Goal: Information Seeking & Learning: Learn about a topic

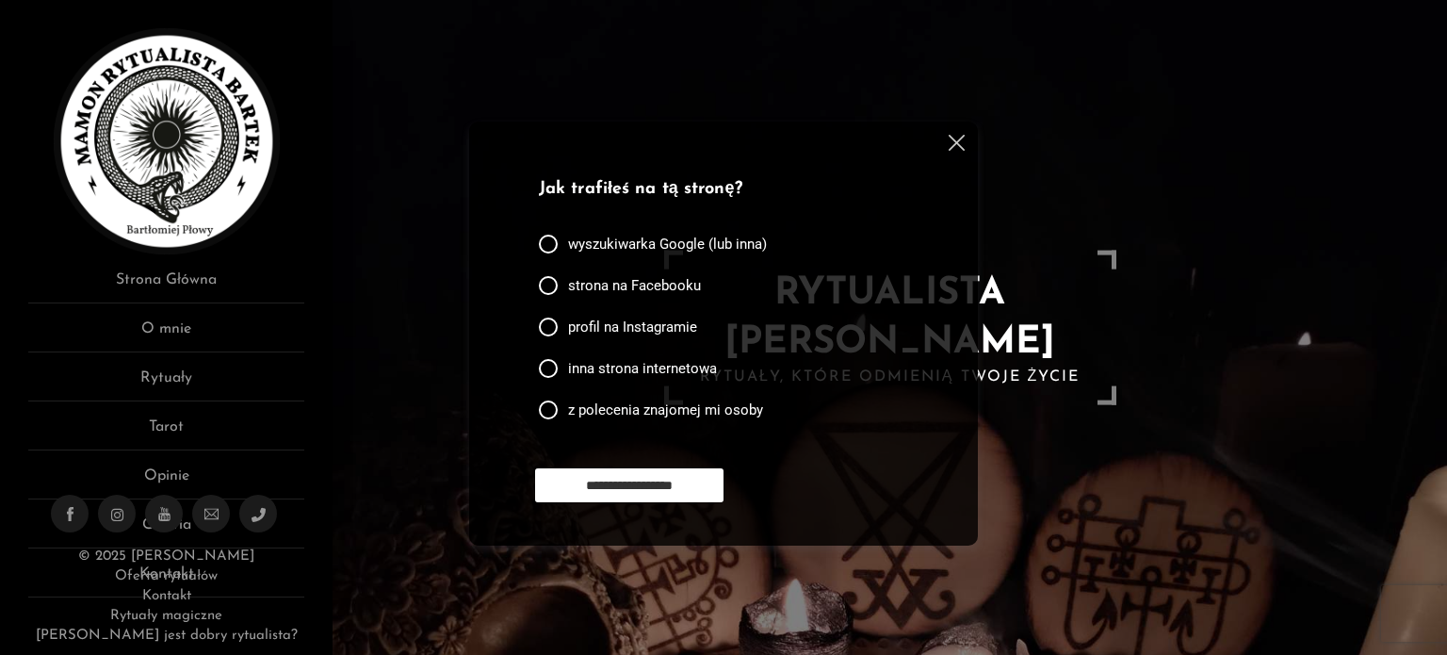
click at [957, 132] on div "**********" at bounding box center [723, 334] width 509 height 424
click at [957, 145] on img at bounding box center [957, 143] width 16 height 16
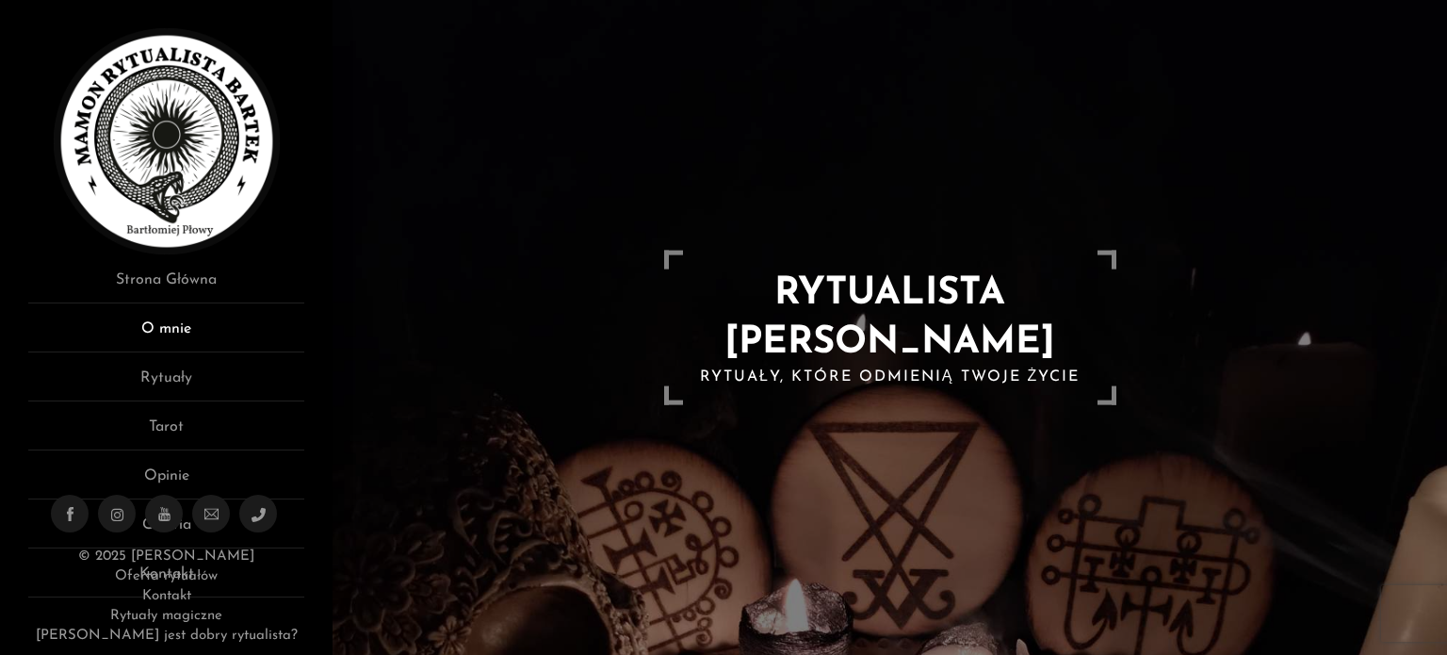
click at [172, 346] on link "O mnie" at bounding box center [166, 335] width 276 height 35
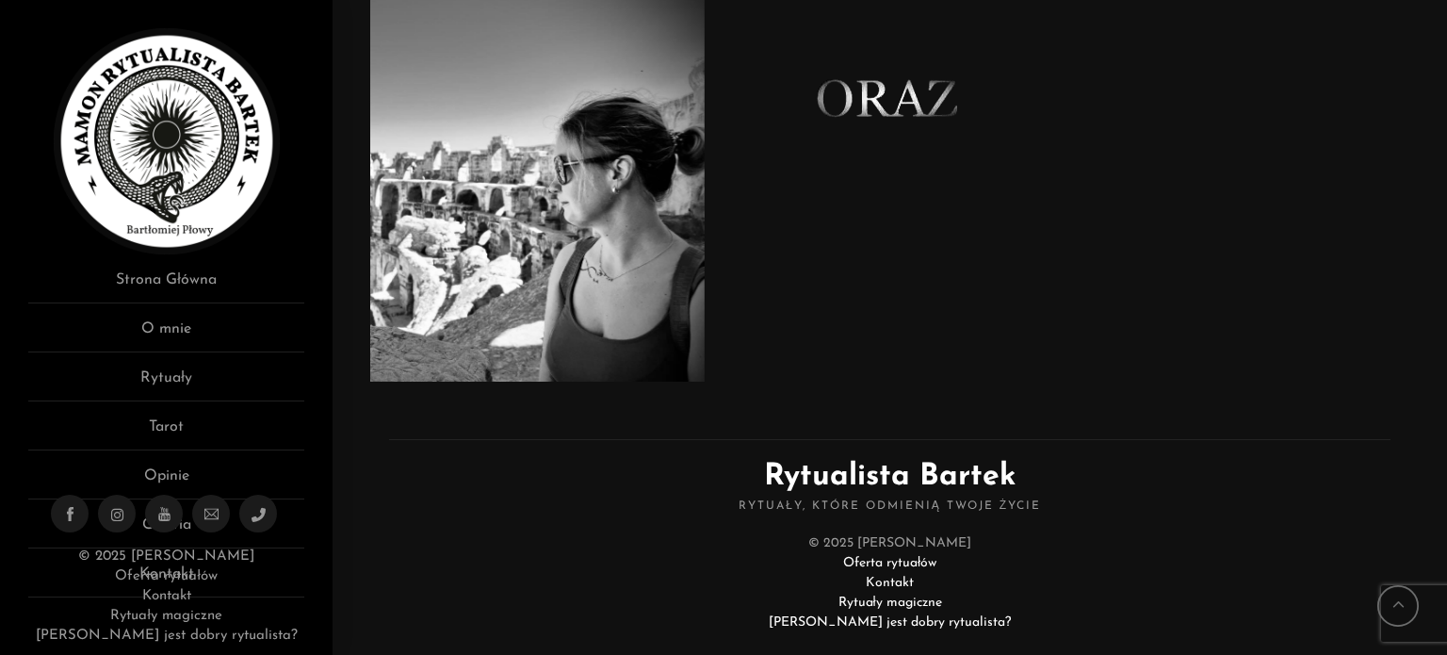
scroll to position [1318, 0]
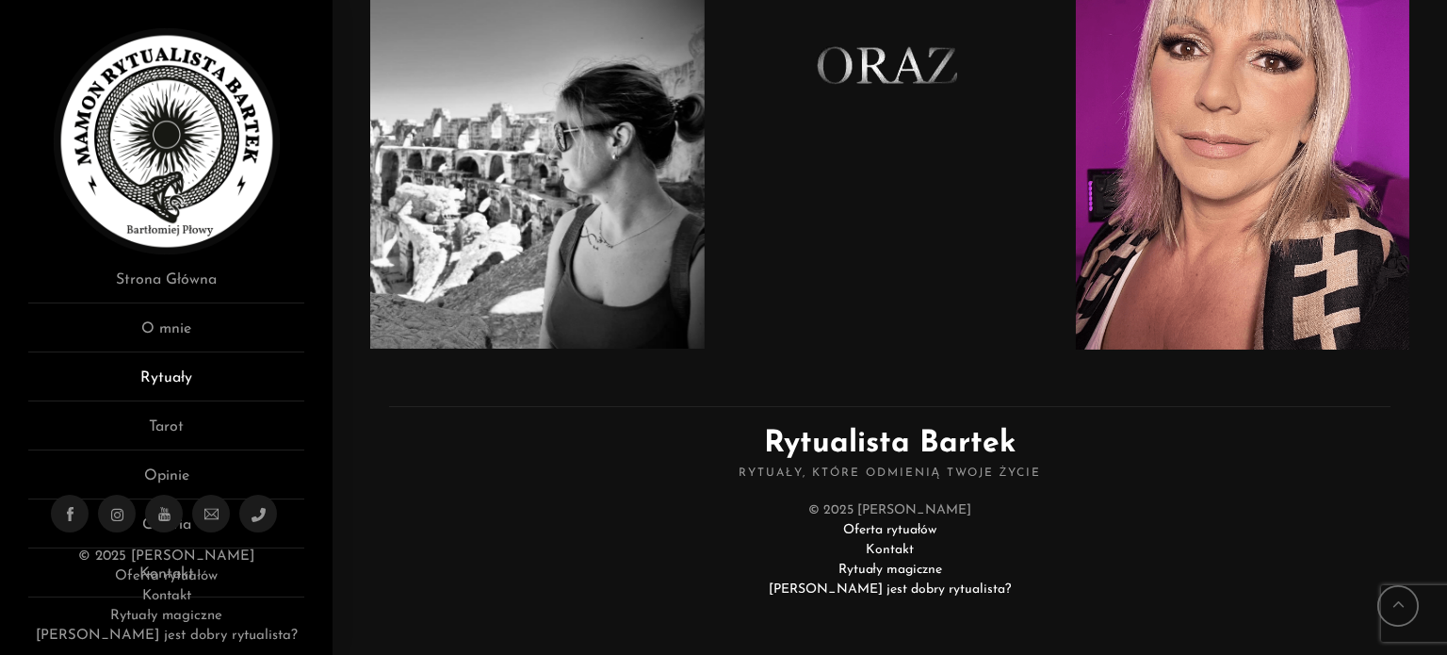
click at [177, 384] on link "Rytuały" at bounding box center [166, 384] width 276 height 35
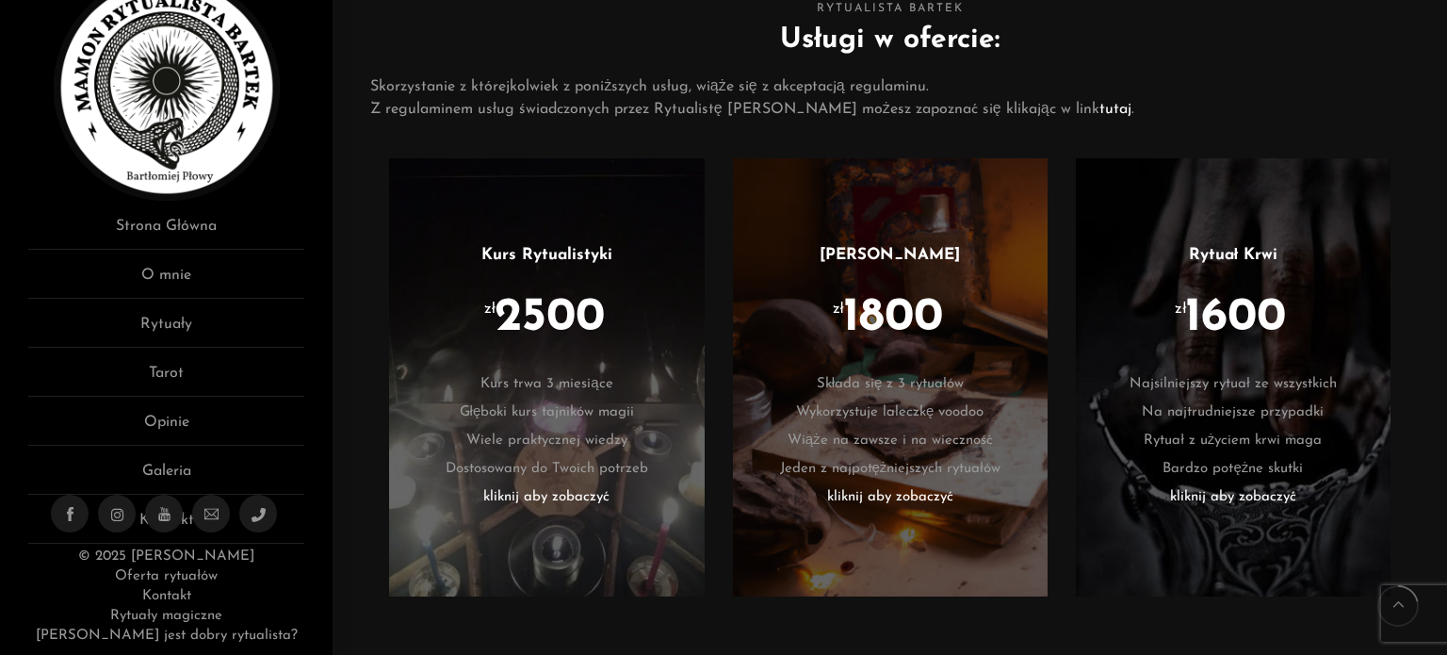
scroll to position [1037, 0]
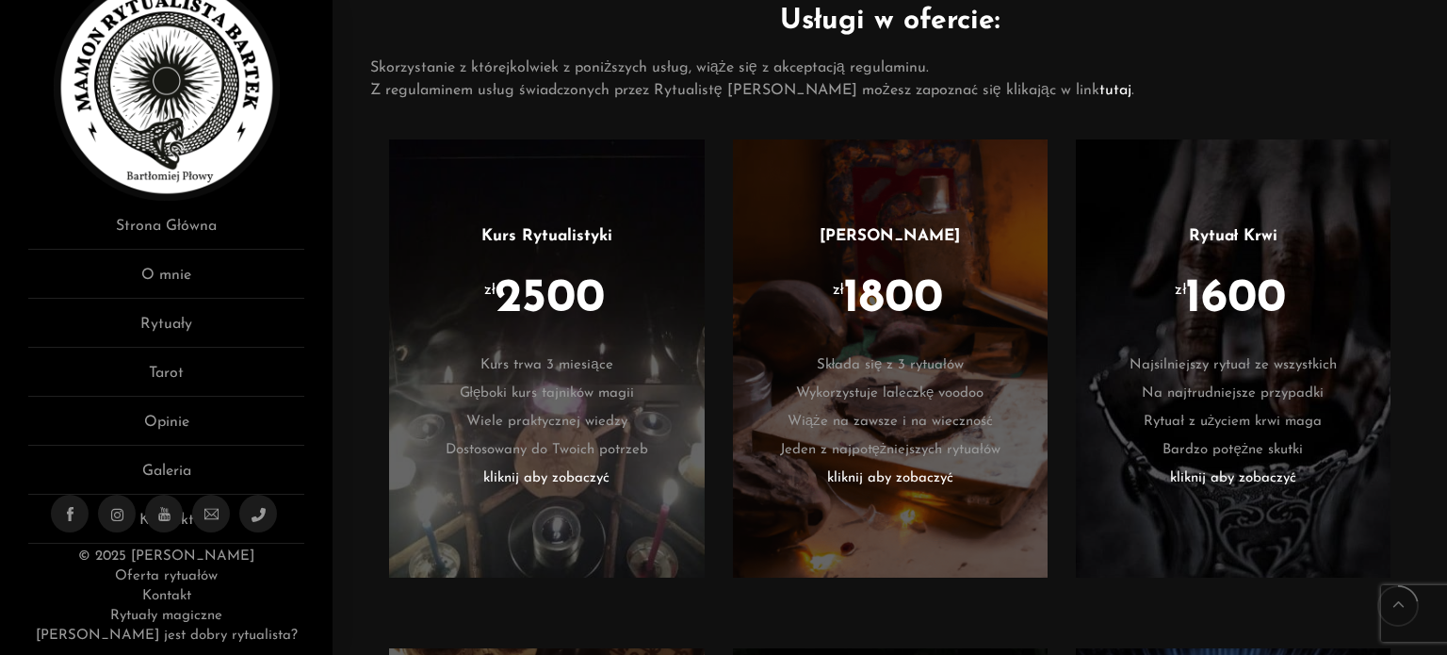
click at [553, 474] on li "kliknij aby zobaczyć" at bounding box center [546, 479] width 258 height 28
click at [898, 470] on li "kliknij aby zobaczyć" at bounding box center [890, 479] width 258 height 28
click at [1233, 478] on li "kliknij aby zobaczyć" at bounding box center [1233, 479] width 258 height 28
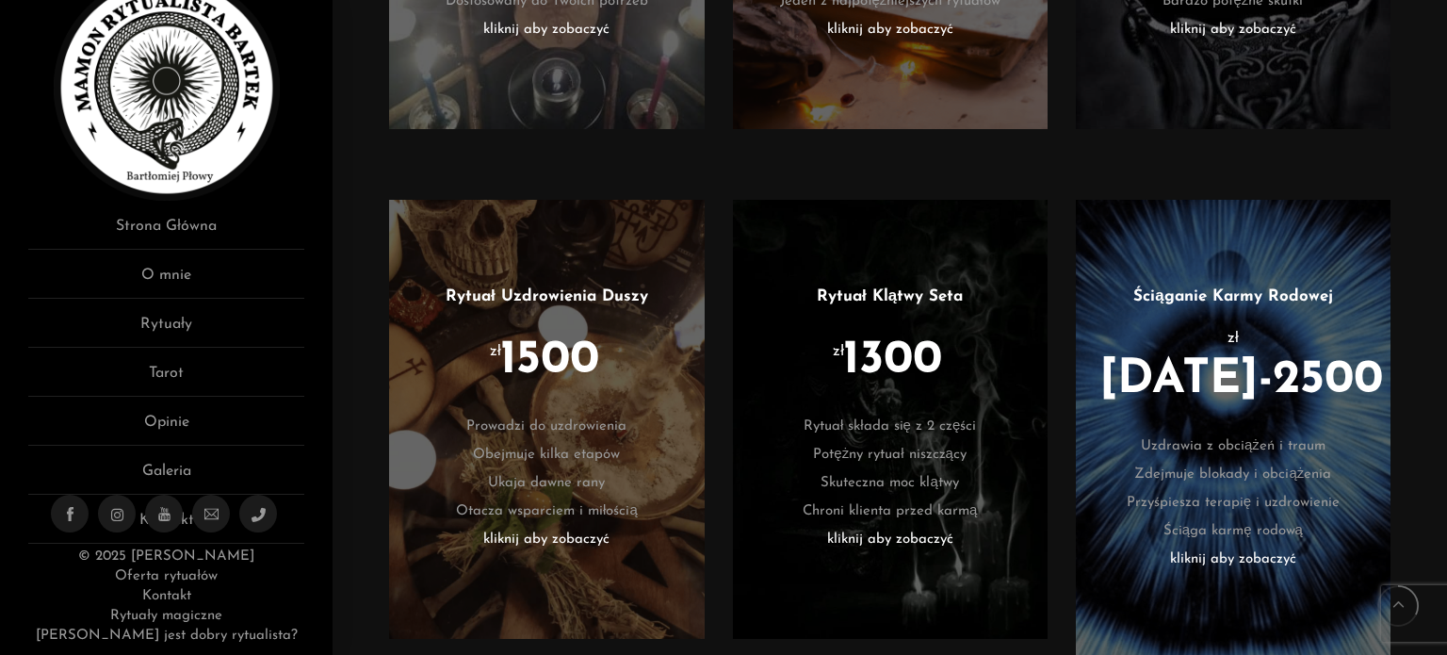
scroll to position [1602, 0]
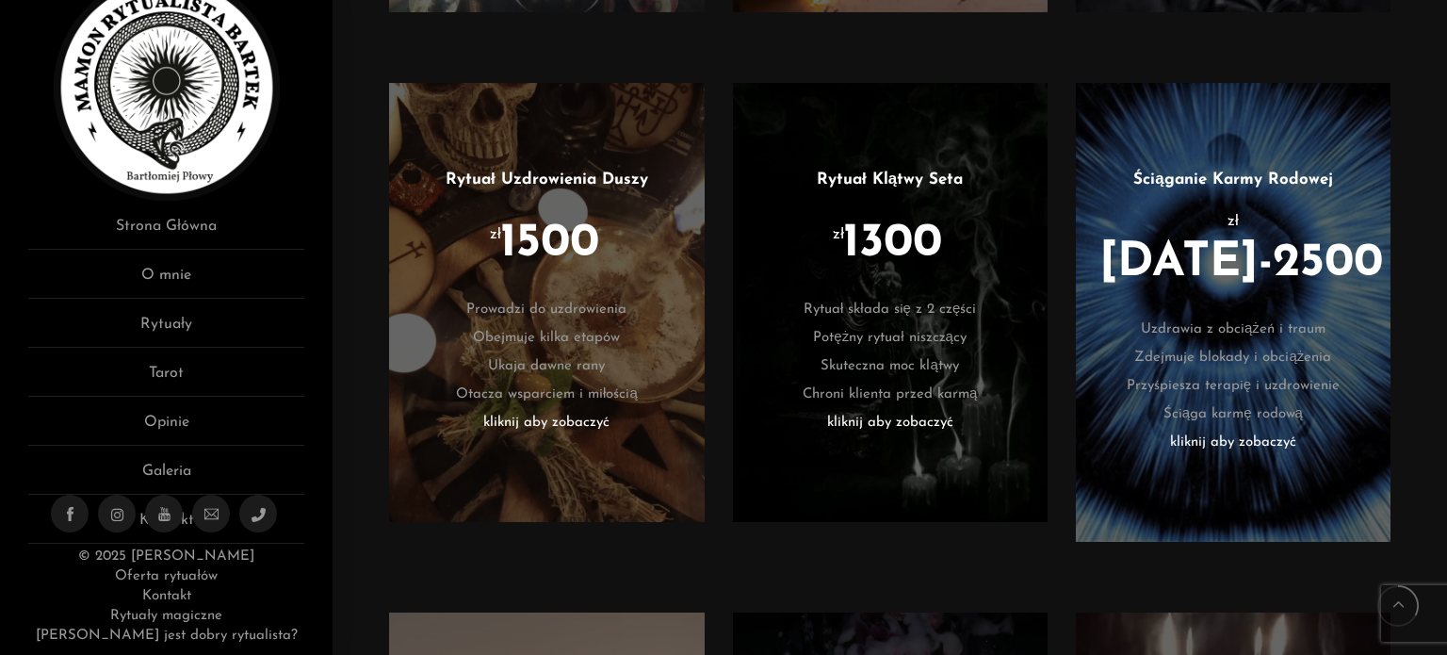
click at [549, 419] on li "kliknij aby zobaczyć" at bounding box center [546, 423] width 258 height 28
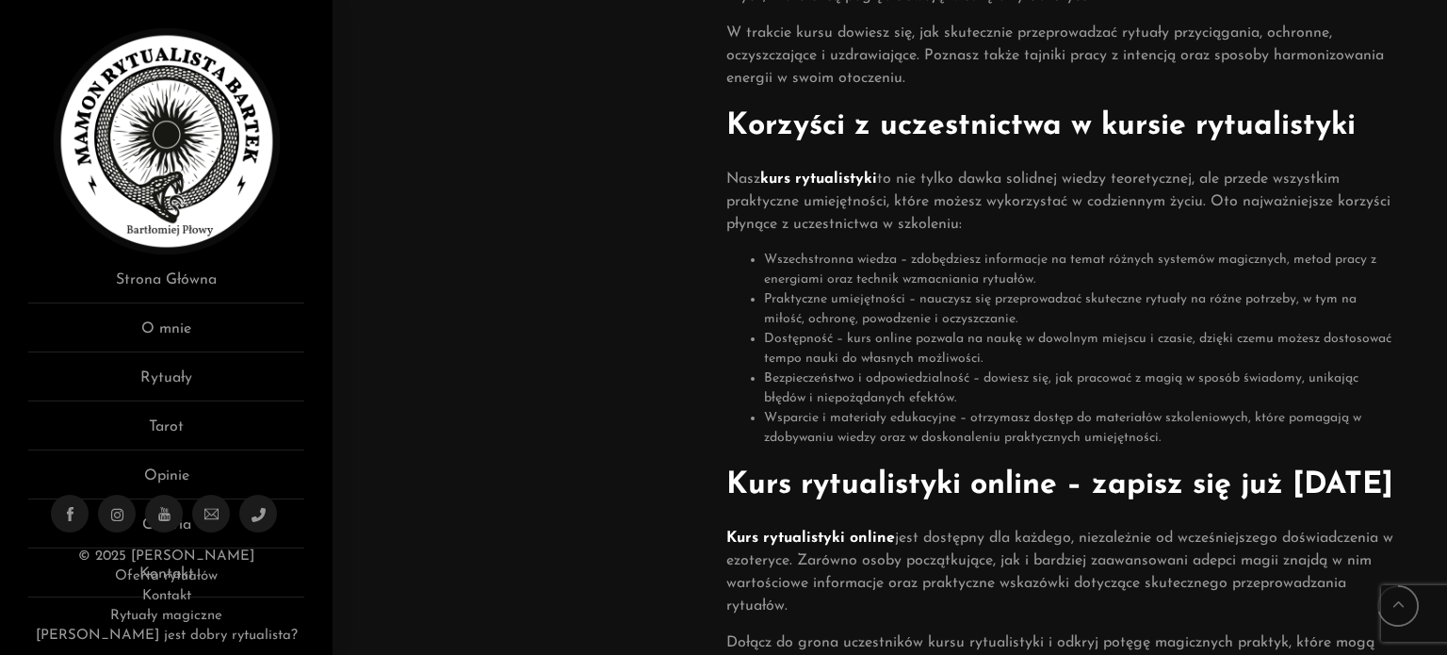
scroll to position [1037, 0]
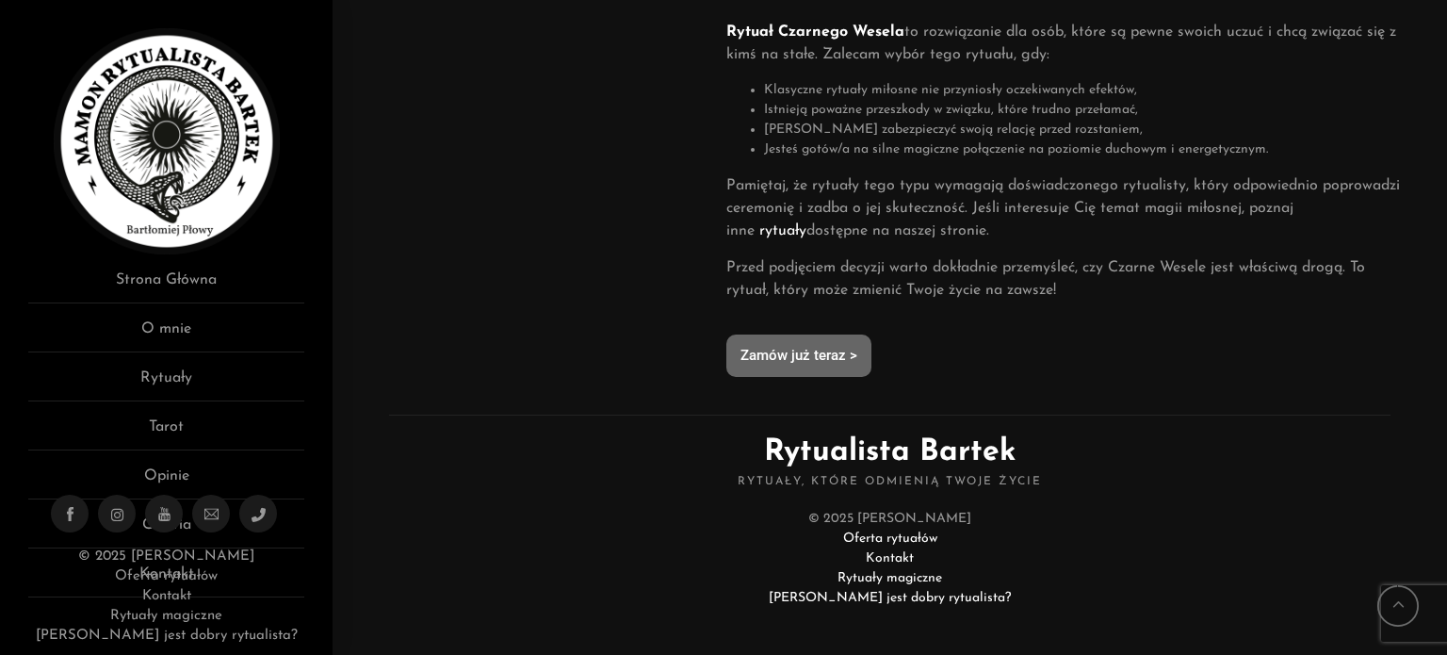
scroll to position [1209, 0]
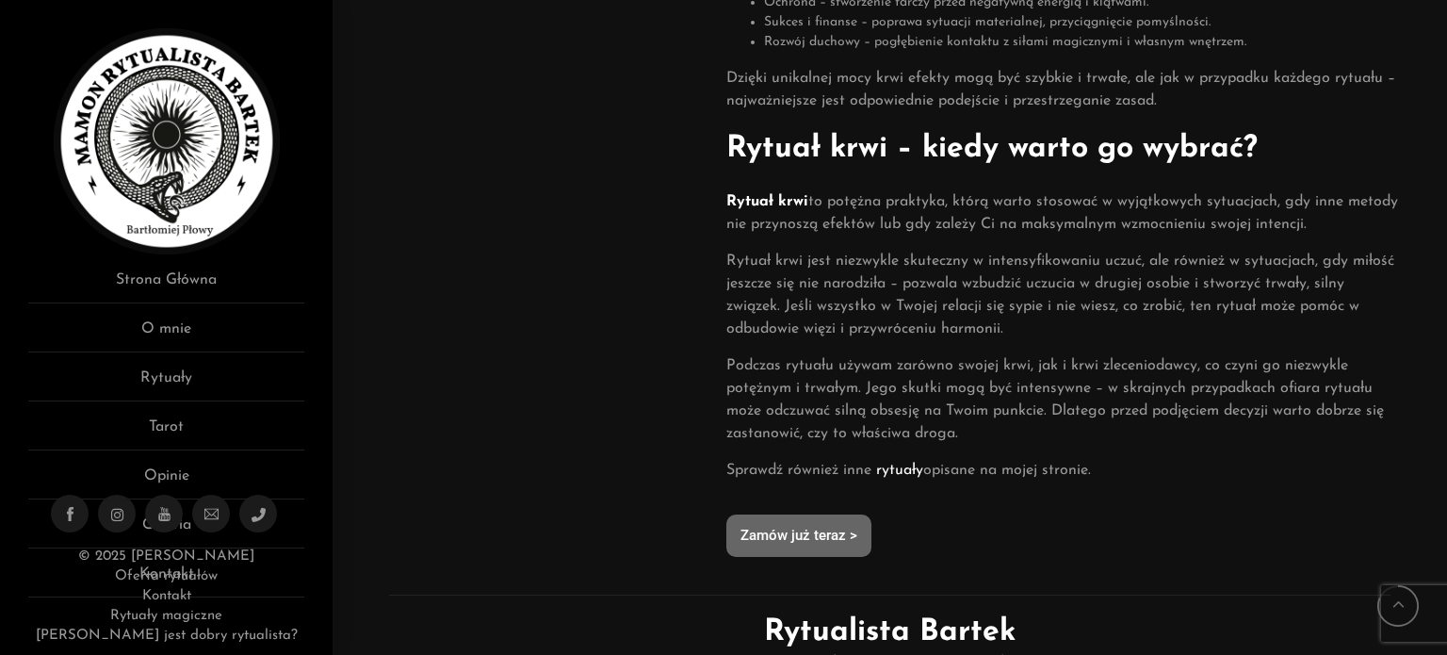
scroll to position [1037, 0]
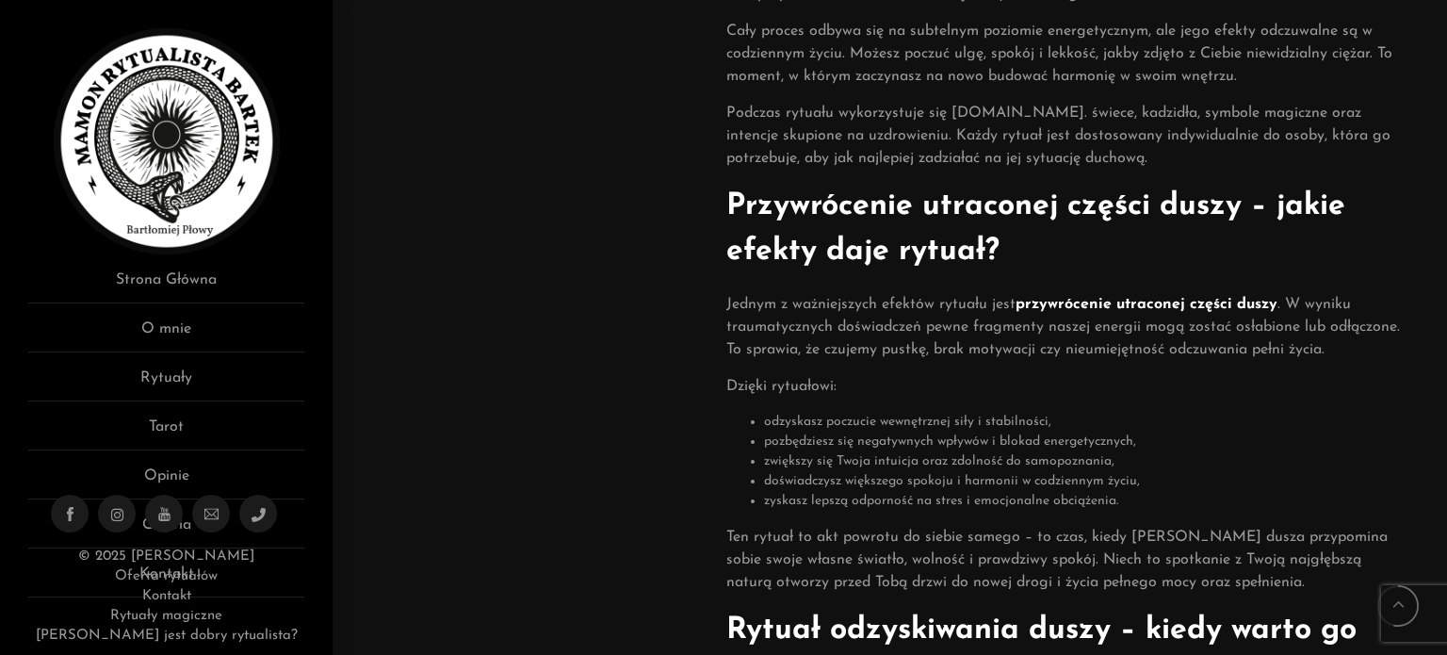
scroll to position [848, 0]
